Goal: Check status: Check status

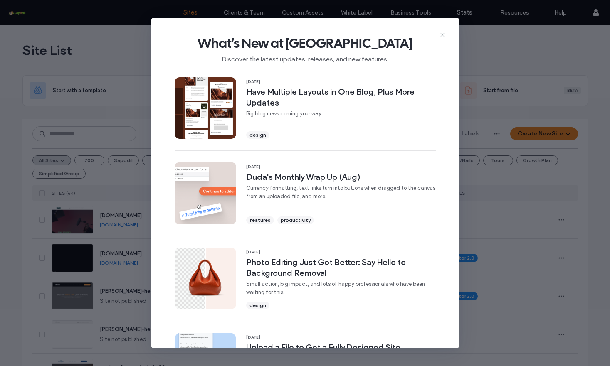
click at [440, 32] on icon at bounding box center [442, 35] width 7 height 7
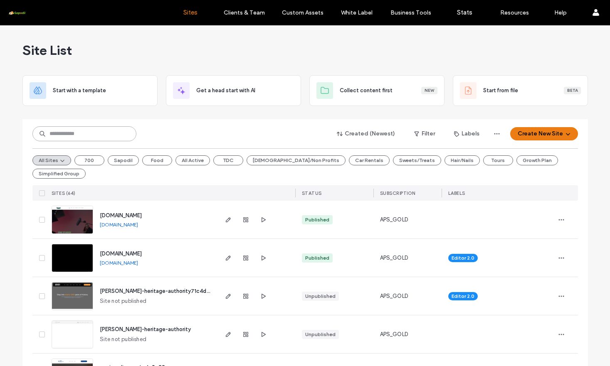
click at [79, 137] on input at bounding box center [84, 133] width 104 height 15
click at [63, 135] on input at bounding box center [84, 133] width 104 height 15
click at [244, 262] on span "button" at bounding box center [246, 258] width 10 height 10
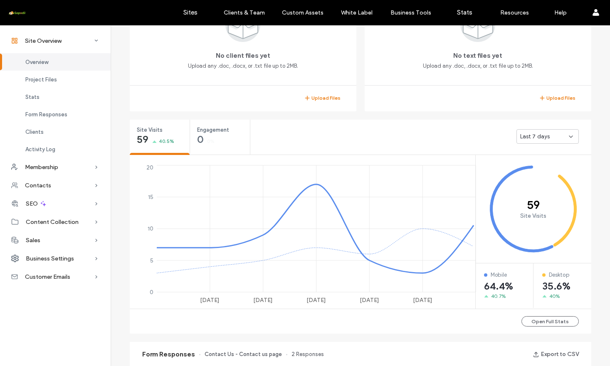
scroll to position [221, 0]
click at [535, 136] on span "Last 7 days" at bounding box center [535, 136] width 30 height 8
click at [529, 185] on span "Last 30 days" at bounding box center [536, 181] width 33 height 8
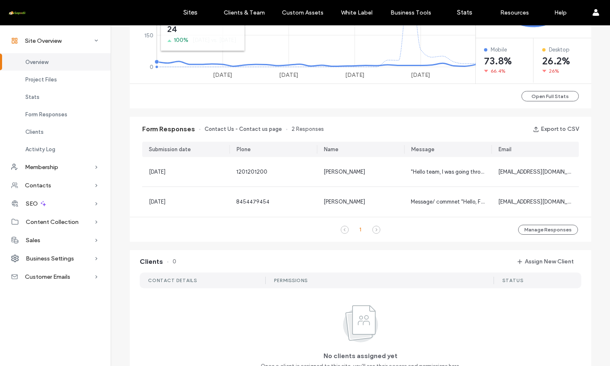
scroll to position [450, 0]
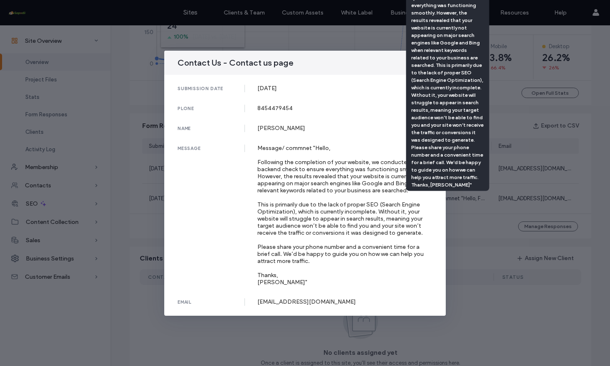
click at [211, 201] on div "message Message/ commnet "Hello, Following the completion of your website, we c…" at bounding box center [304, 215] width 255 height 141
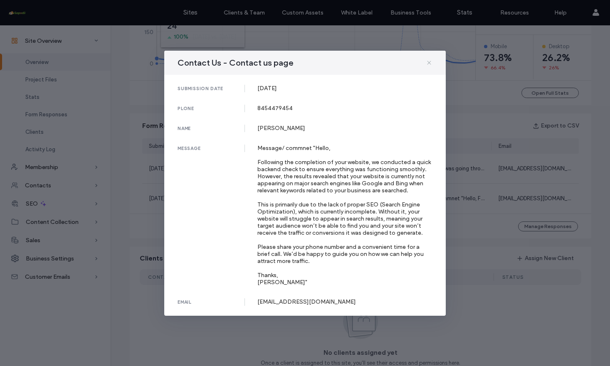
click at [430, 57] on span at bounding box center [428, 62] width 7 height 11
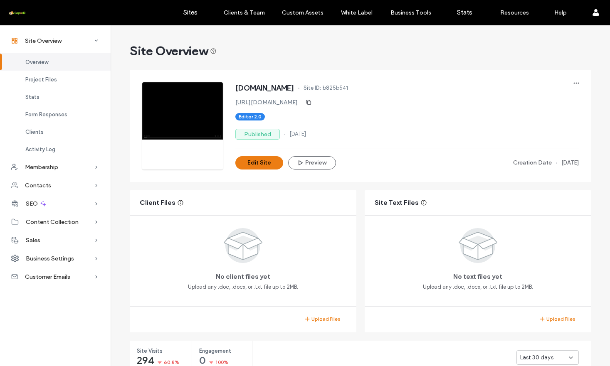
scroll to position [0, 0]
click at [460, 13] on label "Stats" at bounding box center [464, 12] width 15 height 7
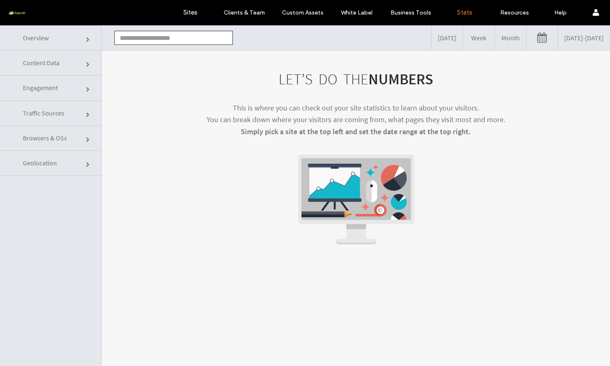
click at [142, 43] on input "text" at bounding box center [173, 38] width 118 height 14
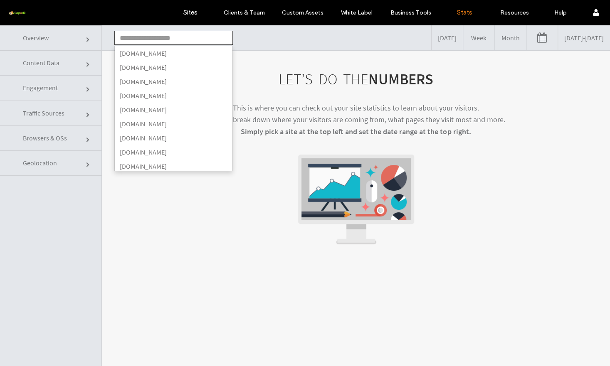
click at [133, 70] on li "[DOMAIN_NAME]" at bounding box center [174, 67] width 118 height 14
type input "**********"
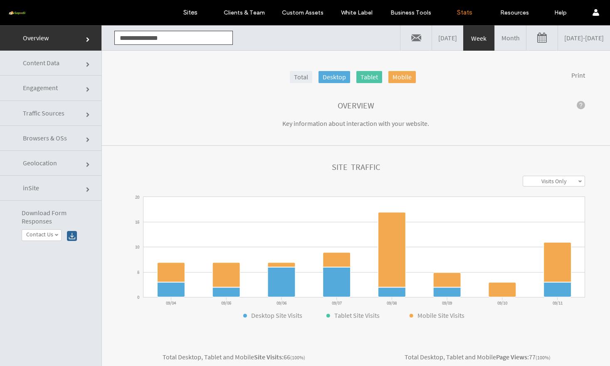
click at [526, 47] on link at bounding box center [541, 37] width 31 height 25
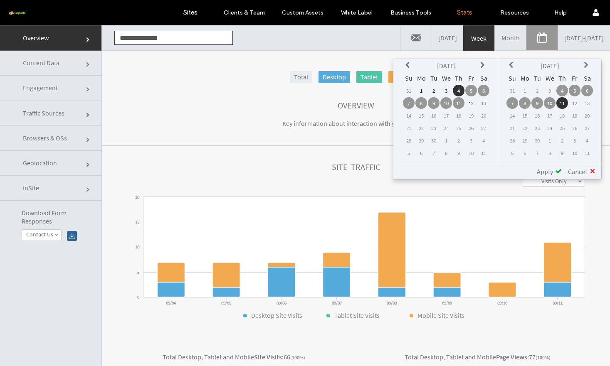
click at [406, 65] on icon at bounding box center [408, 65] width 7 height 7
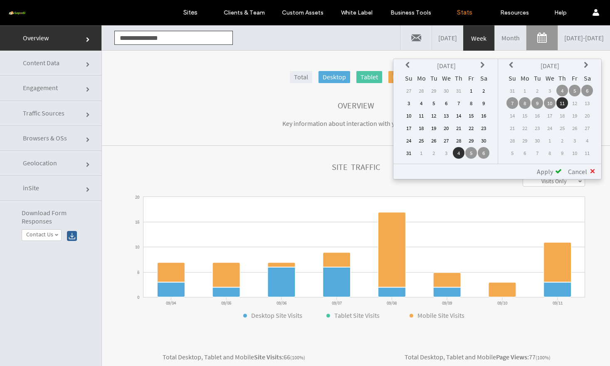
click at [404, 64] on th at bounding box center [409, 66] width 12 height 12
click at [431, 91] on td "1" at bounding box center [434, 91] width 12 height 12
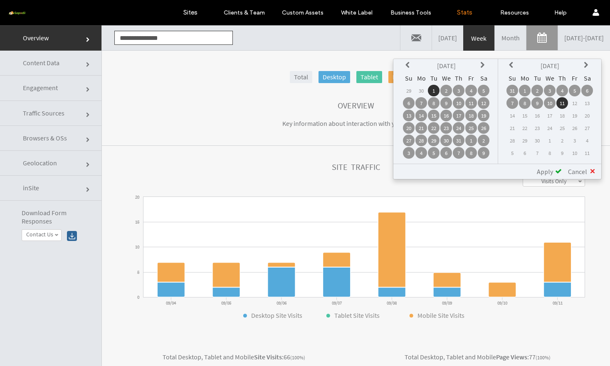
click at [546, 175] on span "Apply" at bounding box center [544, 171] width 16 height 8
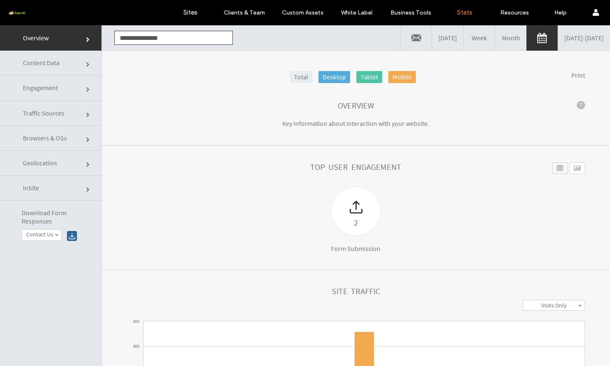
click at [30, 116] on span "Traffic Sources" at bounding box center [44, 113] width 42 height 8
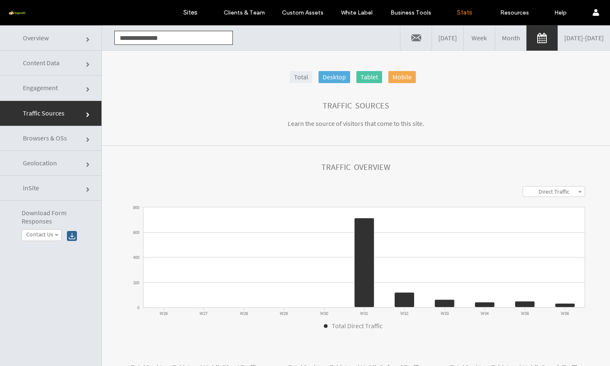
click at [37, 67] on link "Content Data" at bounding box center [50, 63] width 101 height 25
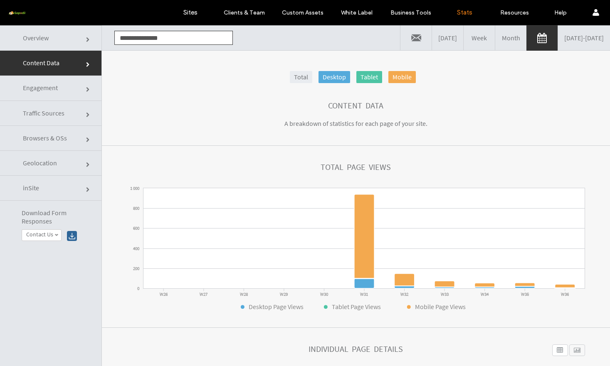
click at [32, 88] on span "Engagement" at bounding box center [40, 88] width 35 height 8
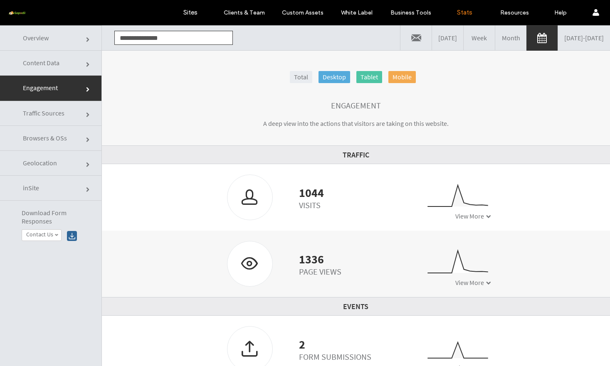
click at [32, 35] on span "Overview" at bounding box center [36, 38] width 26 height 8
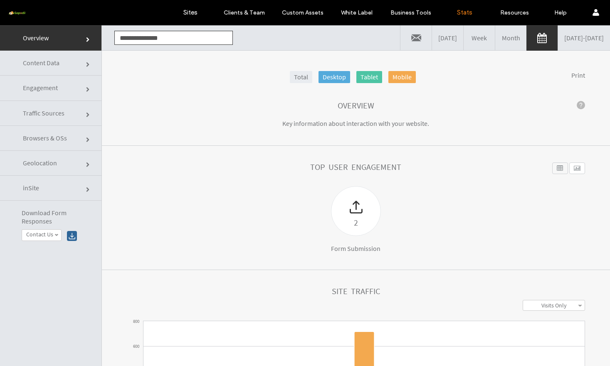
click at [40, 67] on span "Content Data" at bounding box center [41, 63] width 37 height 8
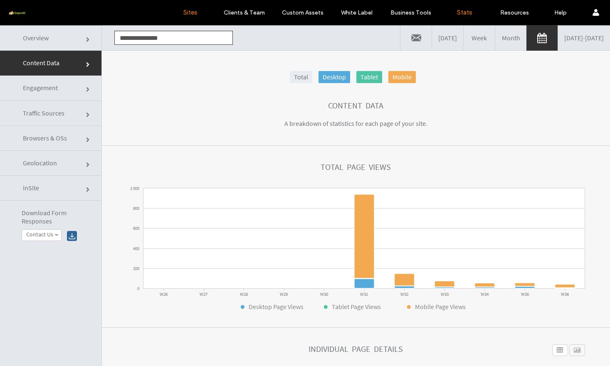
click at [180, 10] on link "Sites" at bounding box center [189, 12] width 49 height 25
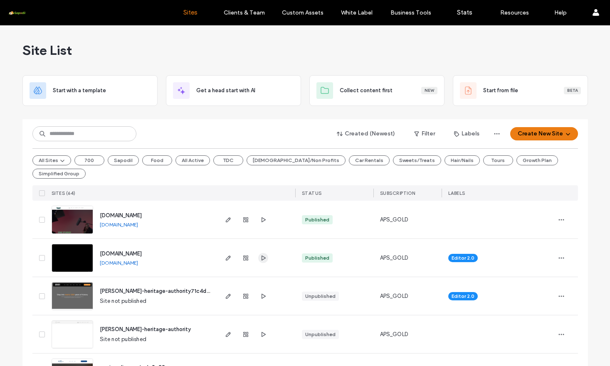
click at [263, 258] on icon "button" at bounding box center [263, 258] width 7 height 7
click at [114, 263] on link "[DOMAIN_NAME]" at bounding box center [119, 263] width 38 height 7
